Goal: Find specific page/section: Find specific page/section

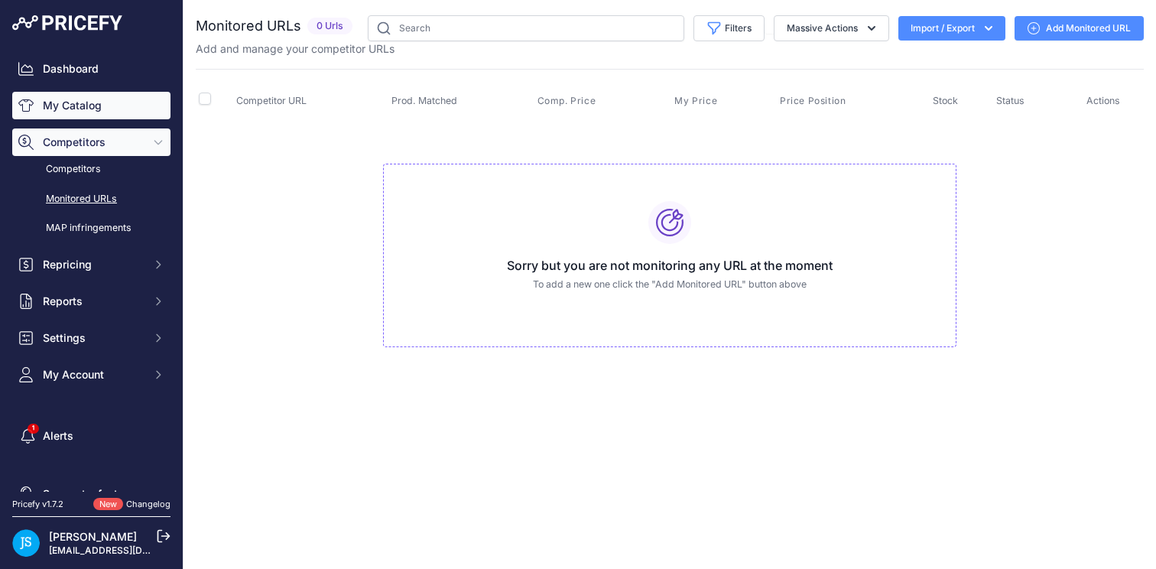
click at [83, 110] on link "My Catalog" at bounding box center [91, 106] width 158 height 28
click at [448, 28] on input "text" at bounding box center [526, 28] width 316 height 26
type input "stro"
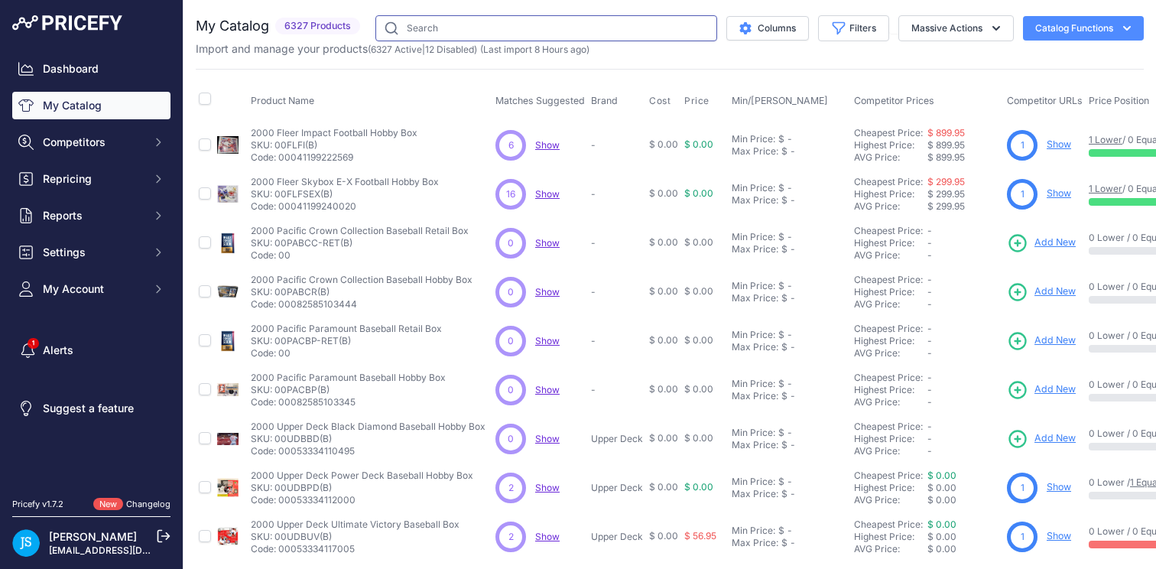
click at [473, 28] on input "text" at bounding box center [546, 28] width 342 height 26
type input "stroll"
